Goal: Transaction & Acquisition: Purchase product/service

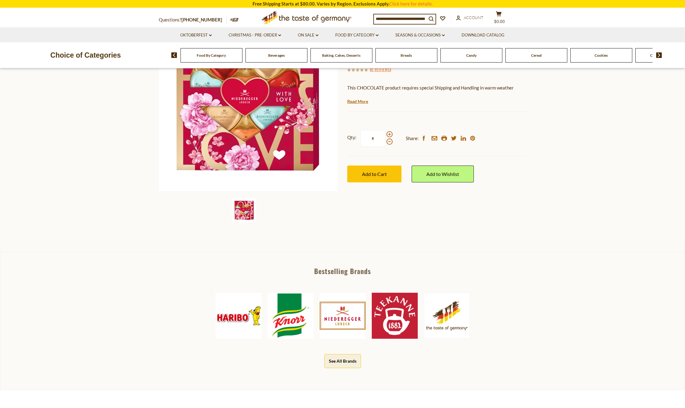
scroll to position [31, 0]
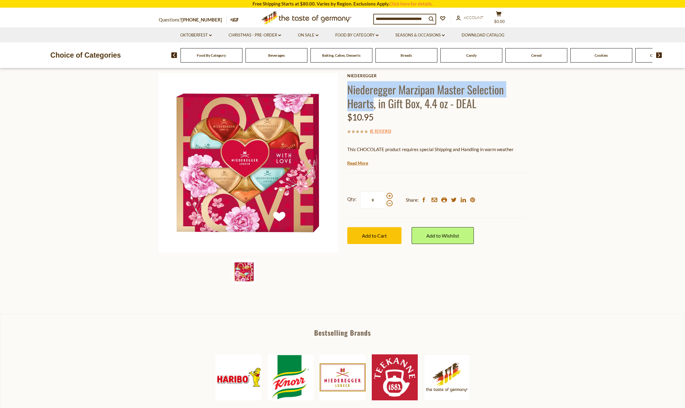
drag, startPoint x: 349, startPoint y: 88, endPoint x: 372, endPoint y: 100, distance: 25.9
click at [372, 100] on h1 "Niederegger Marzipan Master Selection Hearts, in Gift Box, 4.4 oz - DEAL" at bounding box center [436, 96] width 179 height 28
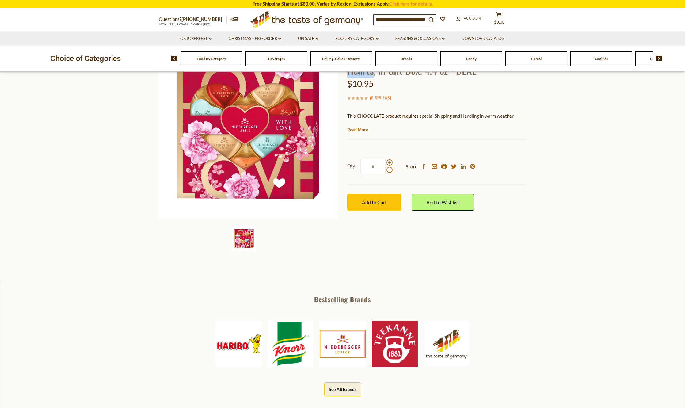
scroll to position [0, 0]
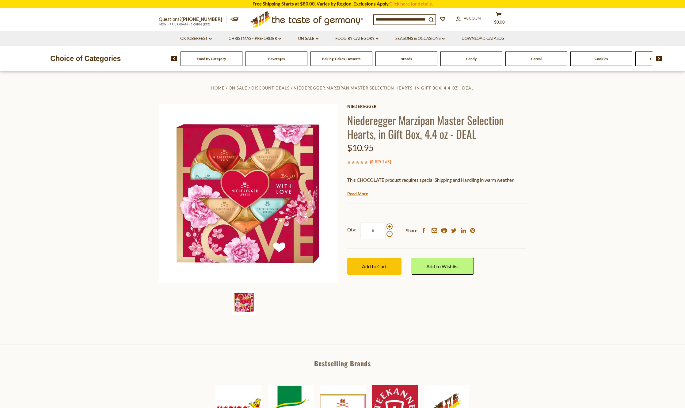
click at [510, 127] on h1 "Niederegger Marzipan Master Selection Hearts, in Gift Box, 4.4 oz - DEAL" at bounding box center [436, 127] width 179 height 28
drag, startPoint x: 383, startPoint y: 89, endPoint x: 275, endPoint y: 86, distance: 107.9
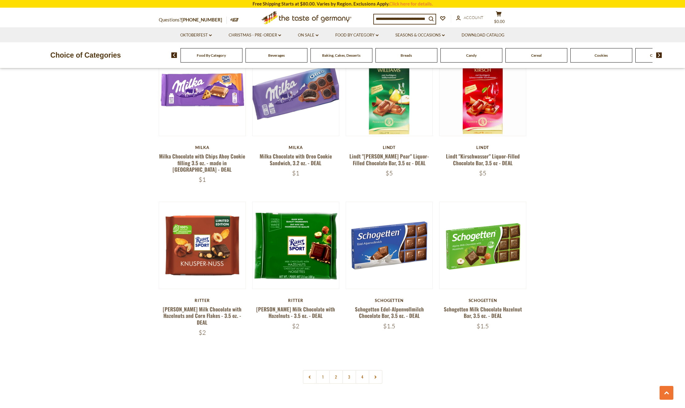
scroll to position [1226, 0]
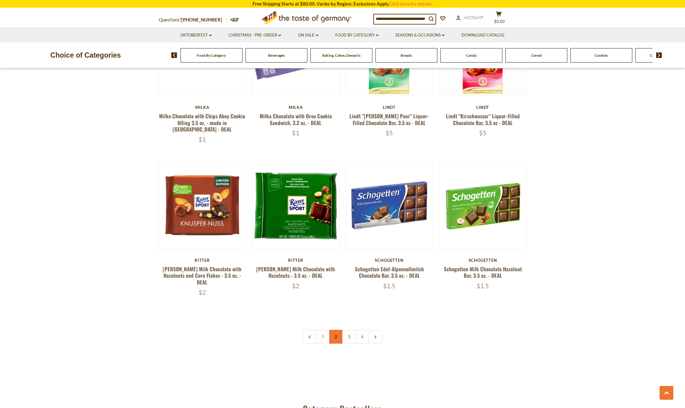
click at [336, 330] on link "2" at bounding box center [336, 337] width 14 height 14
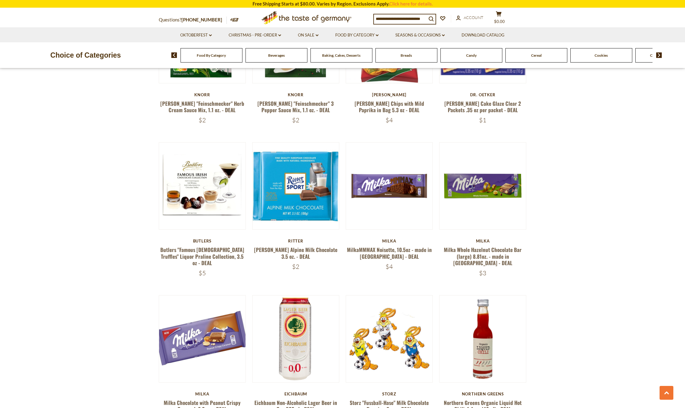
scroll to position [1215, 0]
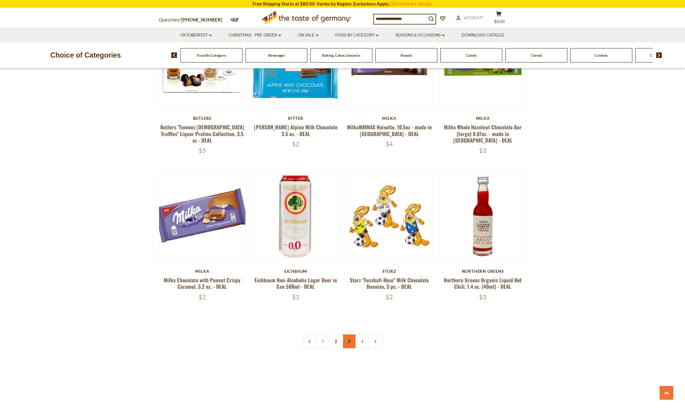
click at [350, 334] on link "3" at bounding box center [349, 341] width 14 height 14
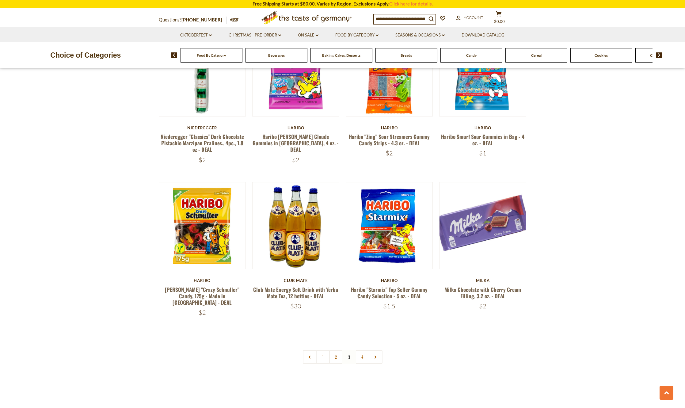
scroll to position [1246, 0]
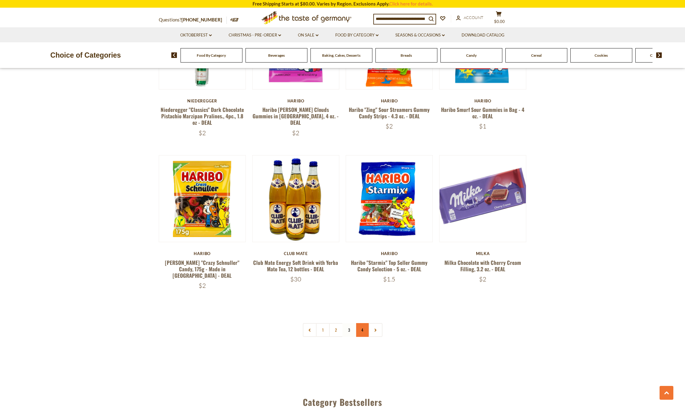
click at [364, 323] on link "4" at bounding box center [363, 330] width 14 height 14
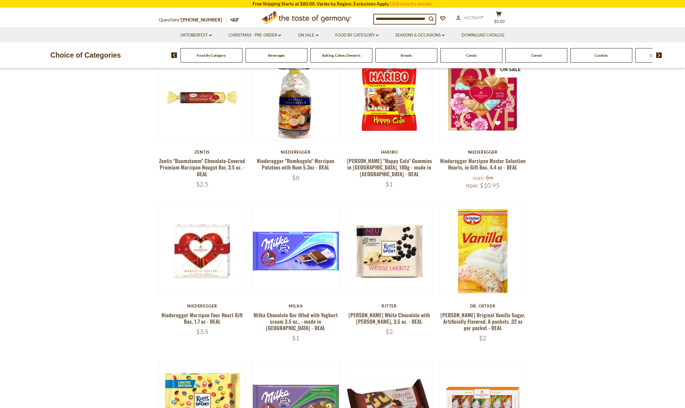
scroll to position [204, 0]
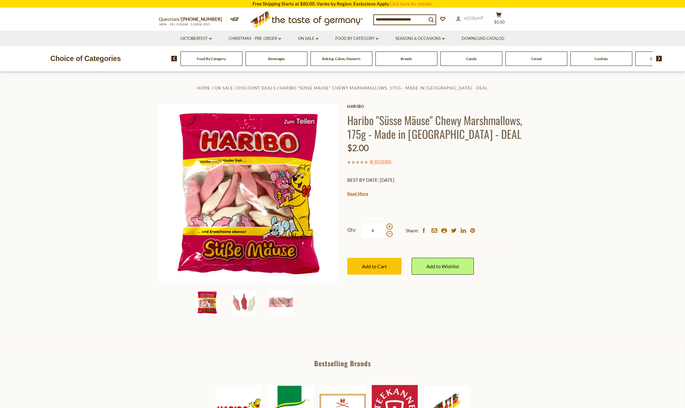
click at [248, 299] on img at bounding box center [244, 302] width 25 height 25
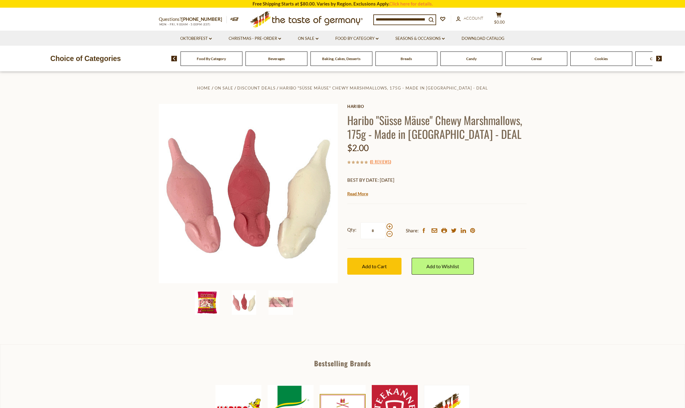
click at [219, 301] on img at bounding box center [207, 302] width 25 height 25
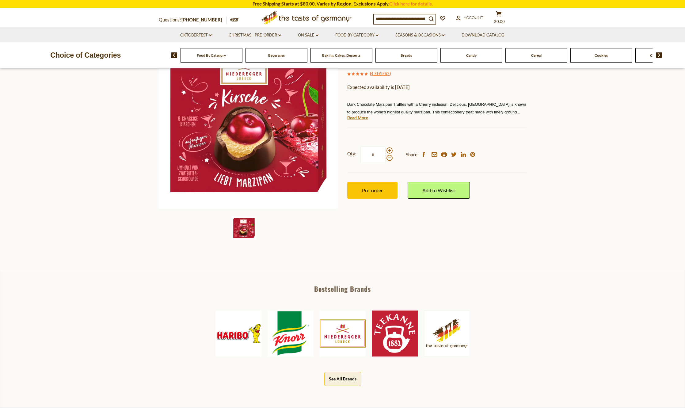
scroll to position [31, 0]
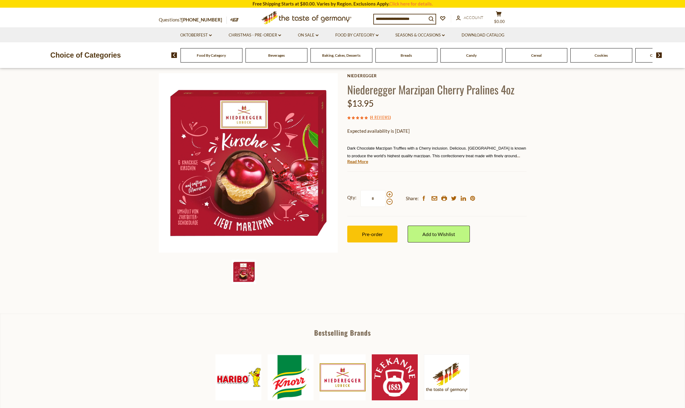
click at [658, 57] on img at bounding box center [659, 55] width 6 height 6
click at [161, 58] on div "Coffee, Cocoa & Tea" at bounding box center [130, 55] width 62 height 14
click at [634, 55] on span "Chocolate & Marzipan" at bounding box center [649, 55] width 36 height 5
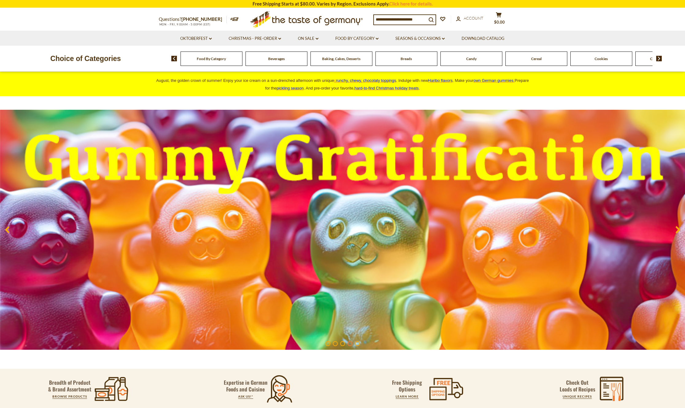
click at [398, 18] on input at bounding box center [400, 19] width 53 height 9
paste input "********"
type input "********"
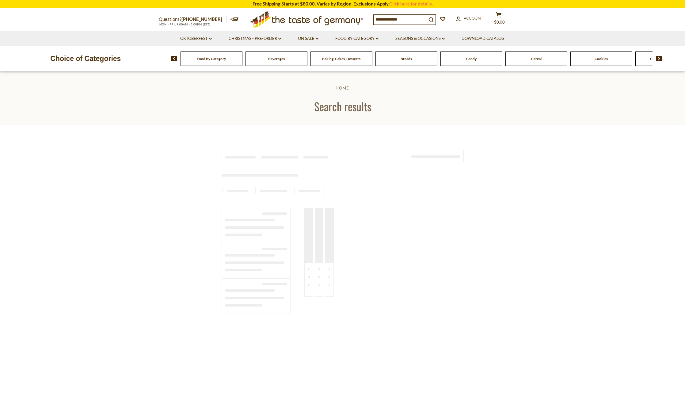
type input "********"
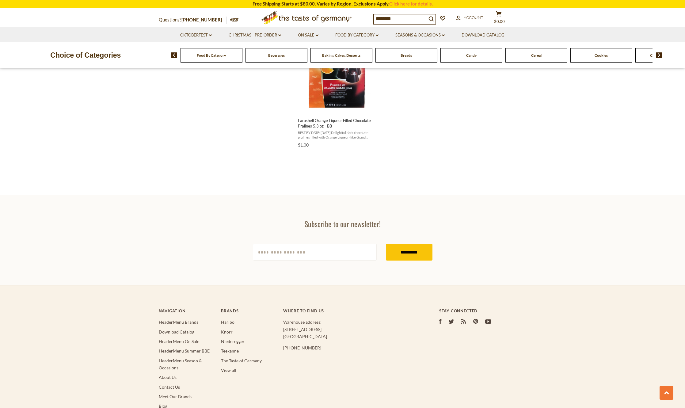
scroll to position [1134, 0]
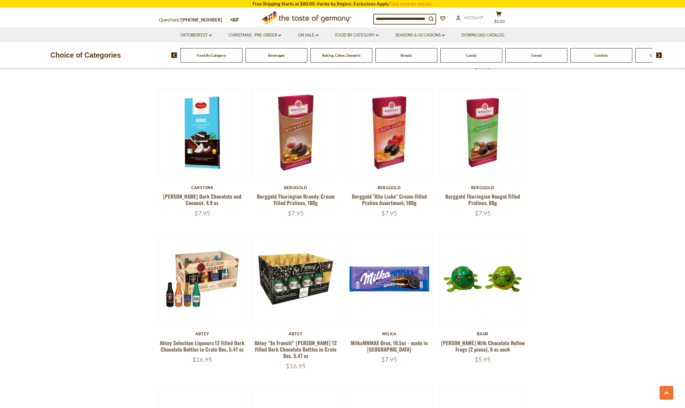
scroll to position [858, 0]
